Goal: Task Accomplishment & Management: Use online tool/utility

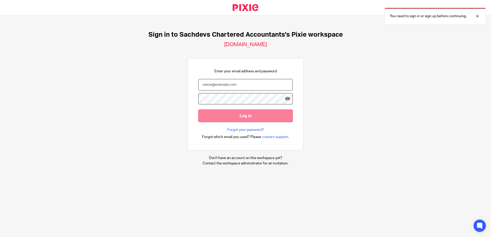
type input "sam@as1group.co.uk"
click at [222, 116] on input "Log in" at bounding box center [245, 116] width 95 height 13
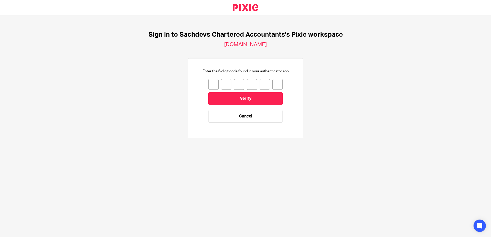
click at [209, 85] on input "number" at bounding box center [213, 84] width 10 height 11
click at [210, 85] on input "number" at bounding box center [213, 84] width 10 height 11
type input "2"
type input "1"
type input "8"
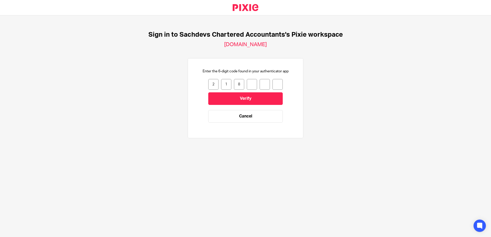
type input "0"
type input "4"
type input "0"
click at [227, 97] on input "Verify" at bounding box center [245, 99] width 75 height 13
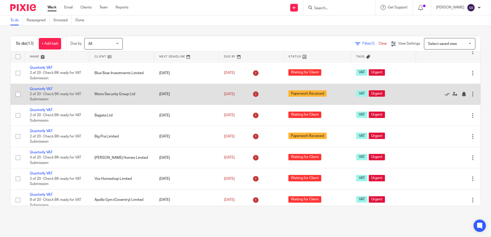
scroll to position [77, 0]
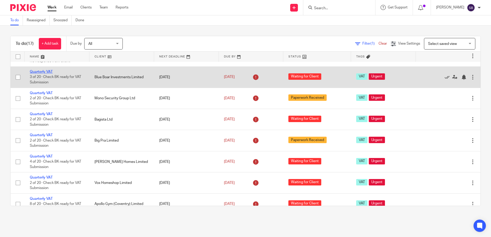
click at [46, 70] on link "Quarterly VAT" at bounding box center [41, 72] width 23 height 4
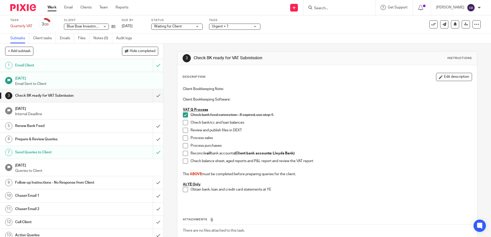
click at [50, 5] on link "Work" at bounding box center [52, 7] width 9 height 5
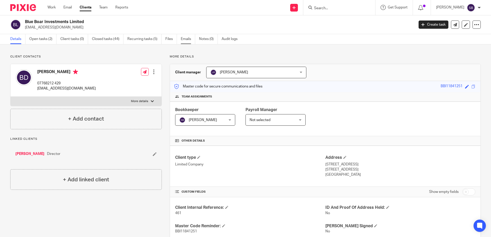
click at [183, 39] on link "Emails" at bounding box center [188, 39] width 14 height 10
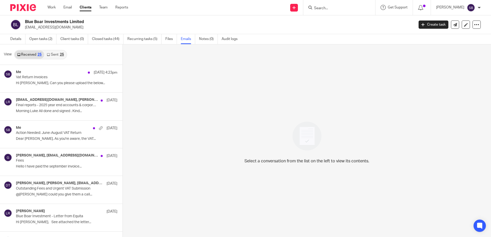
click at [54, 54] on link "Sent 25" at bounding box center [55, 55] width 22 height 8
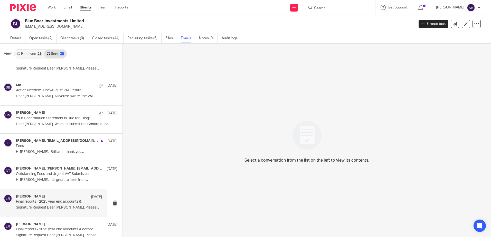
scroll to position [77, 0]
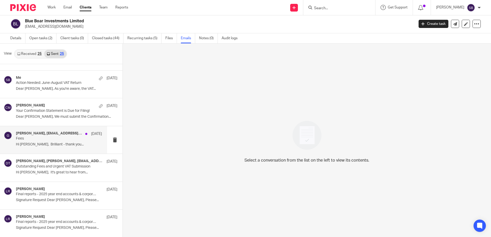
click at [52, 149] on div "[PERSON_NAME], [EMAIL_ADDRESS][DOMAIN_NAME] [DATE] Fees Hi [PERSON_NAME], Brill…" at bounding box center [53, 139] width 107 height 27
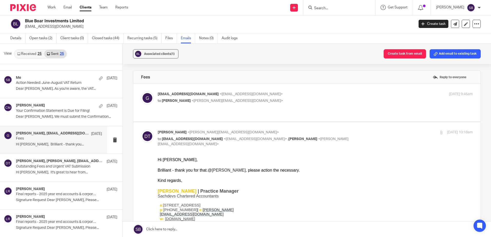
scroll to position [0, 0]
click at [176, 113] on label at bounding box center [306, 103] width 347 height 38
click at [141, 92] on input "checkbox" at bounding box center [141, 91] width 0 height 0
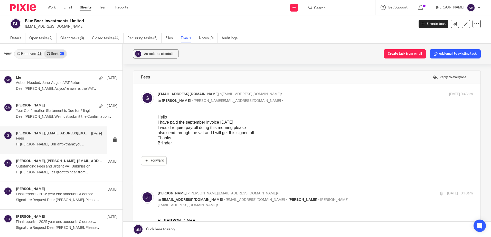
click at [252, 100] on p "to [PERSON_NAME] <[PERSON_NAME][EMAIL_ADDRESS][DOMAIN_NAME]>" at bounding box center [263, 100] width 210 height 5
checkbox input "false"
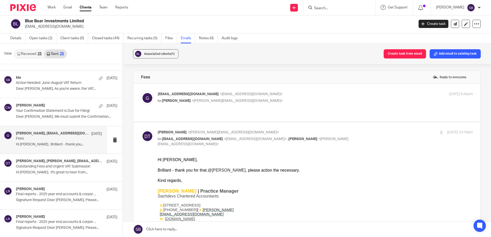
drag, startPoint x: 313, startPoint y: 308, endPoint x: 193, endPoint y: 159, distance: 191.9
drag, startPoint x: 176, startPoint y: 160, endPoint x: 151, endPoint y: 161, distance: 24.4
copy div "Hi [PERSON_NAME],"
drag, startPoint x: 156, startPoint y: 94, endPoint x: 192, endPoint y: 94, distance: 35.7
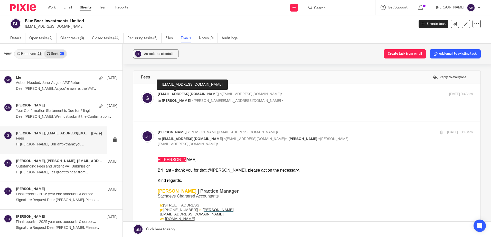
click at [192, 94] on div "[EMAIL_ADDRESS][DOMAIN_NAME] <[EMAIL_ADDRESS][DOMAIN_NAME]> to [PERSON_NAME] <[…" at bounding box center [307, 98] width 332 height 13
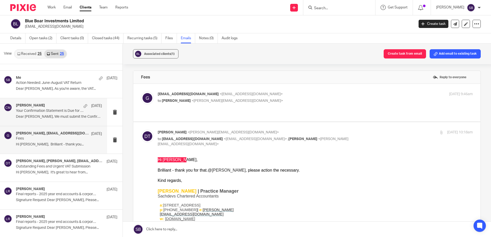
copy span "[EMAIL_ADDRESS][DOMAIN_NAME]"
